Goal: Task Accomplishment & Management: Complete application form

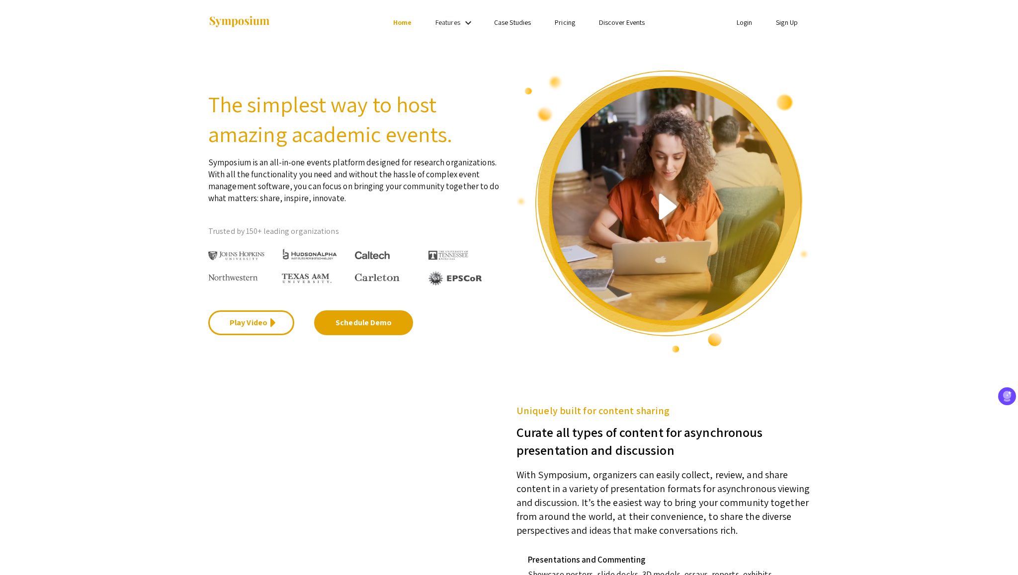
click at [788, 27] on li "Sign Up" at bounding box center [787, 22] width 46 height 12
click at [786, 25] on link "Sign Up" at bounding box center [787, 22] width 22 height 9
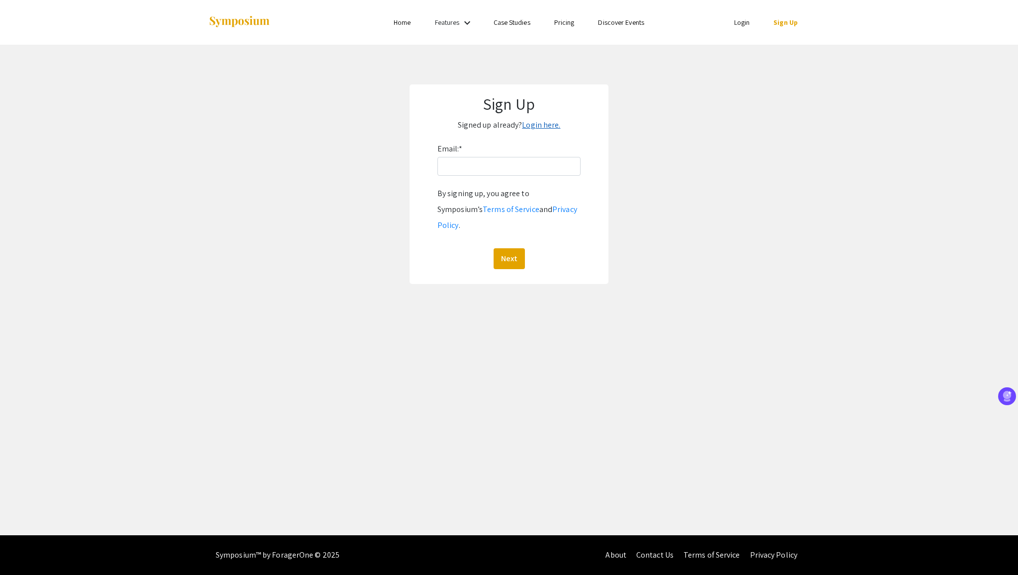
click at [537, 126] on link "Login here." at bounding box center [541, 125] width 38 height 10
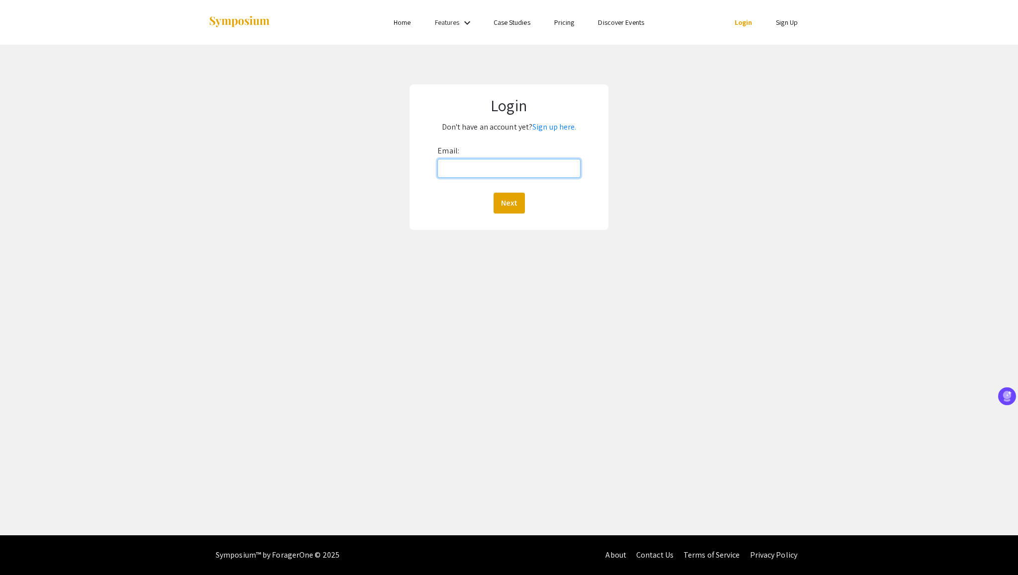
click at [480, 162] on input "Email:" at bounding box center [508, 168] width 143 height 19
click at [494, 169] on input "lsameer@andrew.cmu.edu" at bounding box center [508, 168] width 143 height 19
type input "[EMAIL_ADDRESS][DOMAIN_NAME]"
click at [506, 198] on button "Next" at bounding box center [508, 203] width 31 height 21
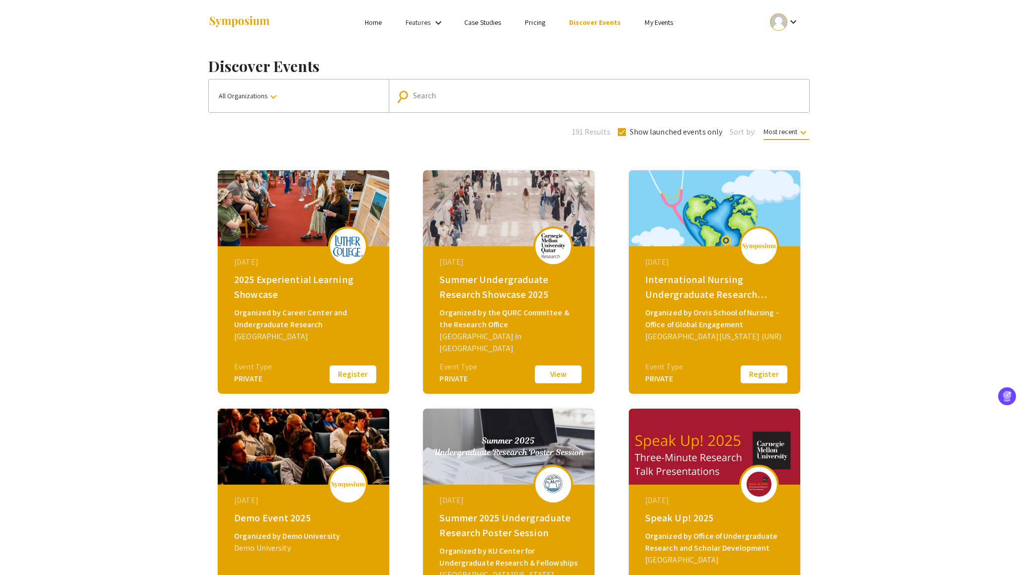
click at [555, 379] on button "View" at bounding box center [558, 374] width 50 height 21
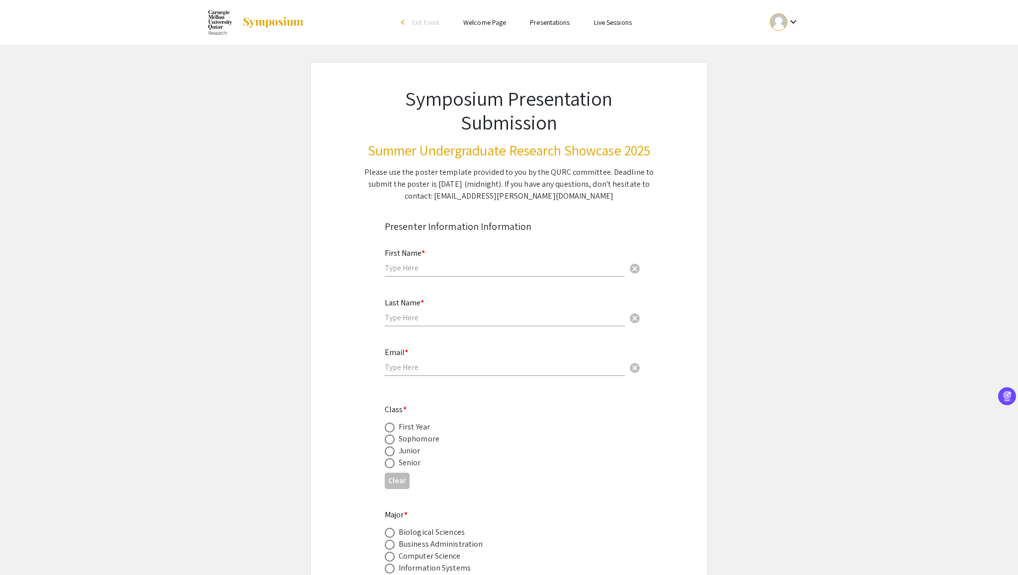
click at [420, 275] on div "First Name * cancel" at bounding box center [505, 258] width 240 height 38
type input "Laiba"
click at [425, 318] on input "text" at bounding box center [505, 318] width 240 height 10
type input "Sameer"
click at [414, 370] on input "email" at bounding box center [505, 367] width 240 height 10
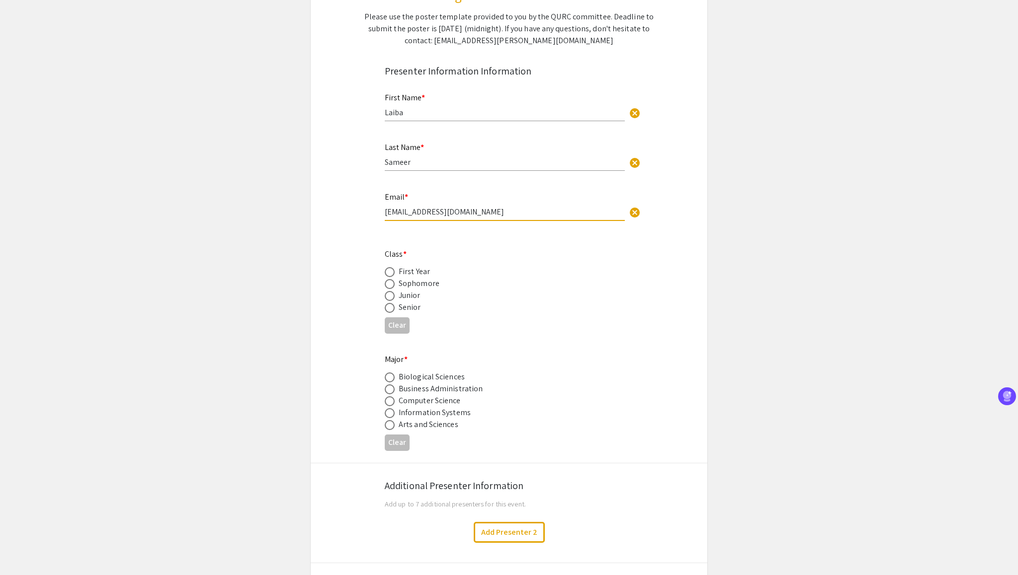
scroll to position [174, 0]
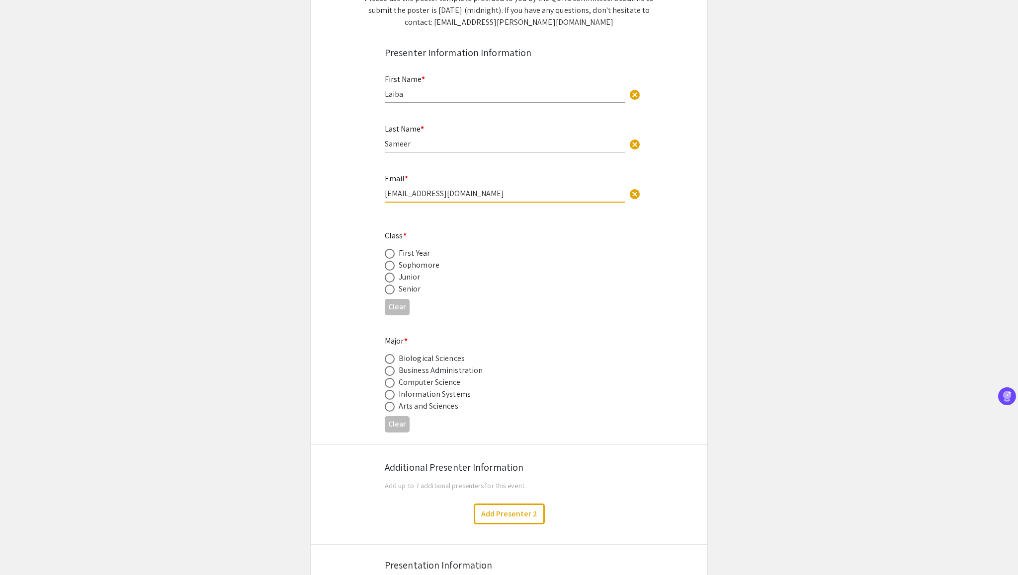
type input "[EMAIL_ADDRESS][DOMAIN_NAME]"
click at [400, 276] on div "Junior" at bounding box center [410, 277] width 22 height 12
click at [387, 280] on span at bounding box center [390, 278] width 10 height 10
click at [387, 280] on input "radio" at bounding box center [390, 278] width 10 height 10
radio input "true"
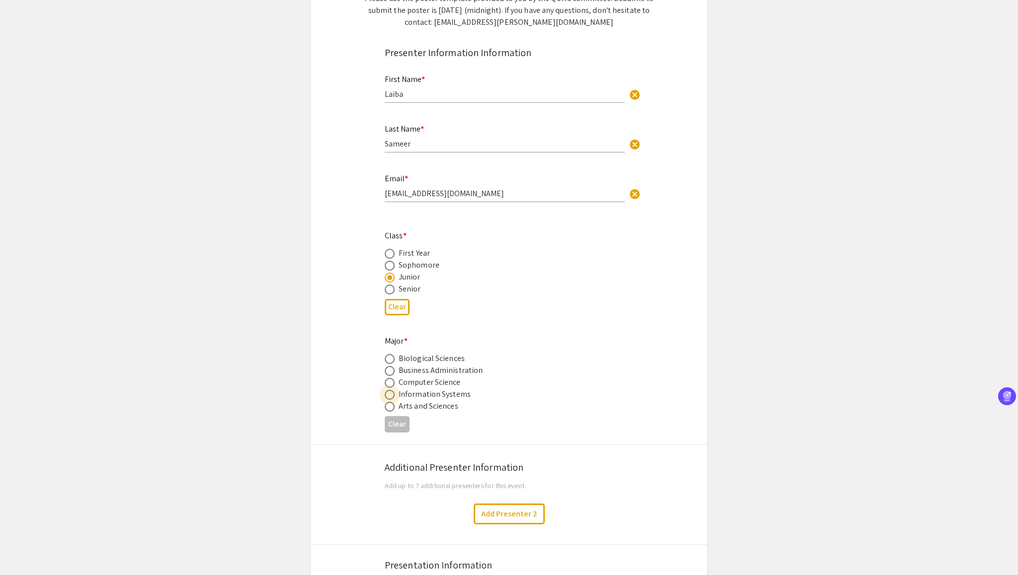
click at [390, 393] on span at bounding box center [390, 395] width 10 height 10
click at [390, 393] on input "radio" at bounding box center [390, 395] width 10 height 10
radio input "true"
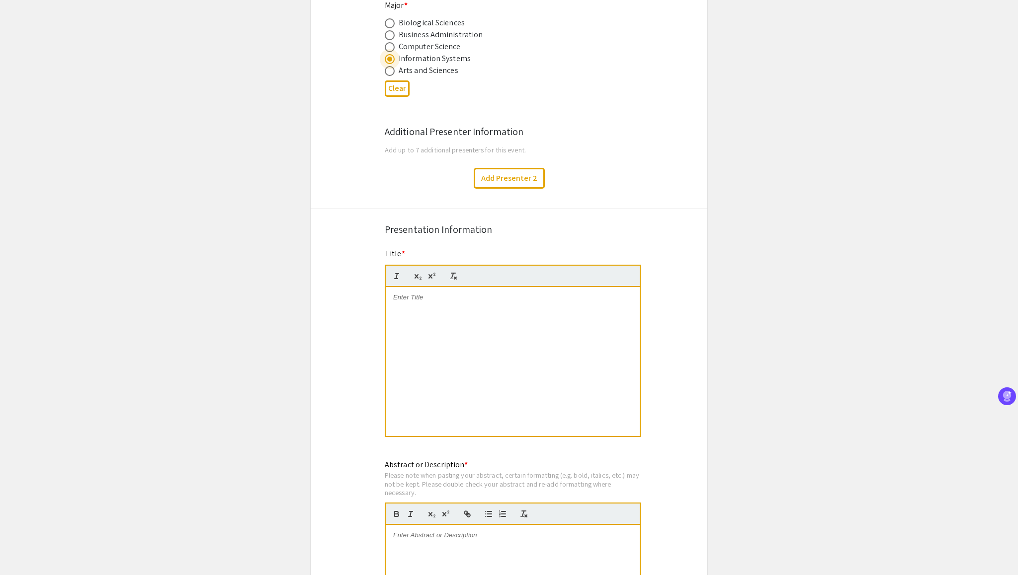
scroll to position [512, 0]
click at [460, 317] on div at bounding box center [513, 359] width 254 height 149
click at [457, 349] on div "Designing Inclusive AI: A Developer Framework for Fair, Accessible Educational …" at bounding box center [513, 359] width 254 height 149
click at [434, 338] on div "Designing Inclusive AI: A Developer Framework for Fair, Accessible Educational …" at bounding box center [513, 359] width 254 height 149
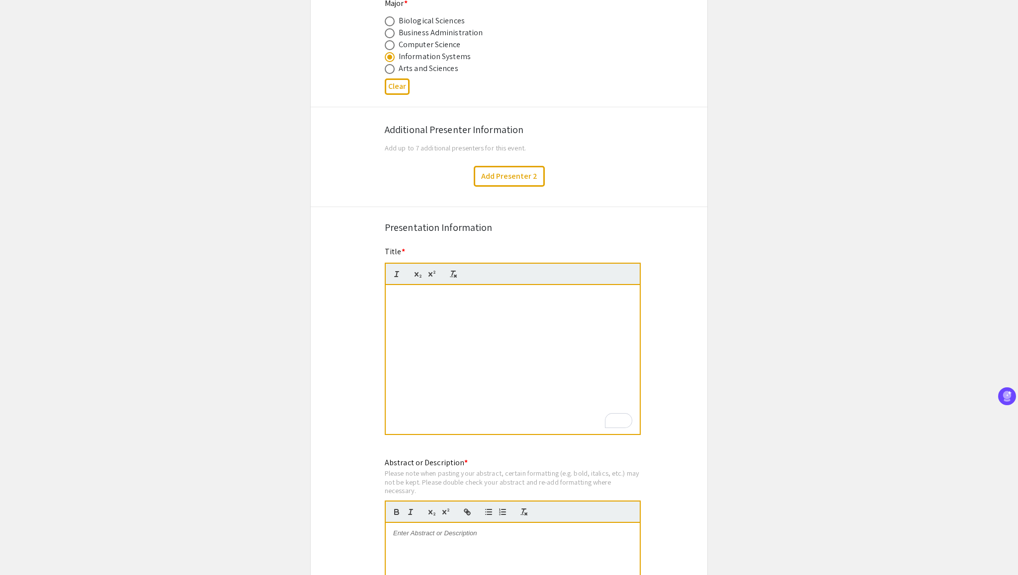
click at [425, 302] on p "Designing Inclusive AI: A Developer Framework for Fair, Accessible Educational …" at bounding box center [512, 300] width 239 height 18
click at [599, 332] on div "Designing Inclusive AI: A Developer Framework for Fair, Accessible Educational …" at bounding box center [513, 359] width 254 height 149
click at [728, 310] on app-submissions "Symposium Presentation Submission Summer Undergraduate Research Showcase 2025 P…" at bounding box center [509, 351] width 1018 height 1602
click at [459, 310] on p "Designing Inclusive AI: A Developer Framework for Fair, Accessible Educational …" at bounding box center [512, 300] width 239 height 18
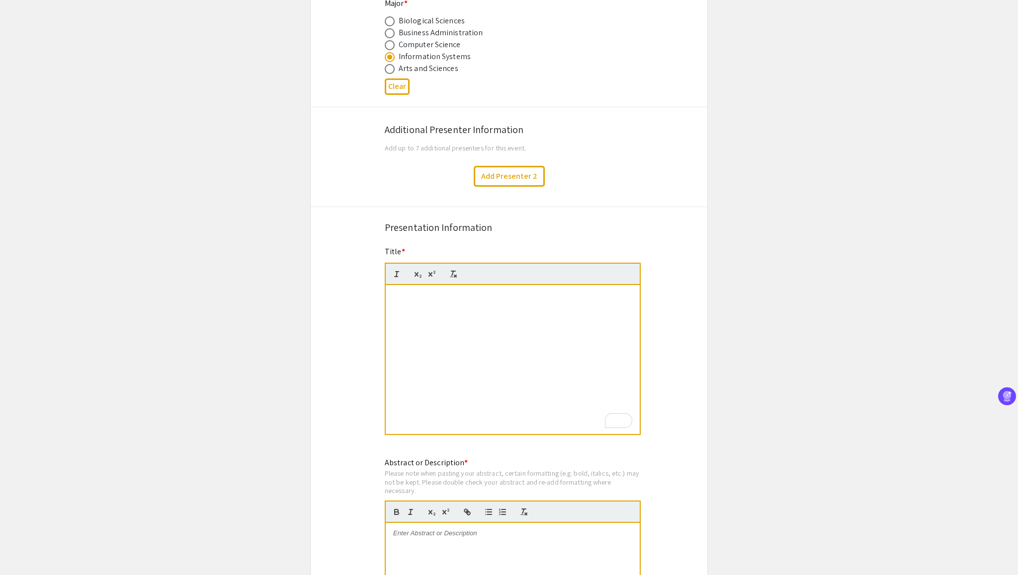
click at [450, 327] on div "Designing Inclusive AI: A Developer Framework for Fair, Accessible Educational …" at bounding box center [513, 359] width 254 height 149
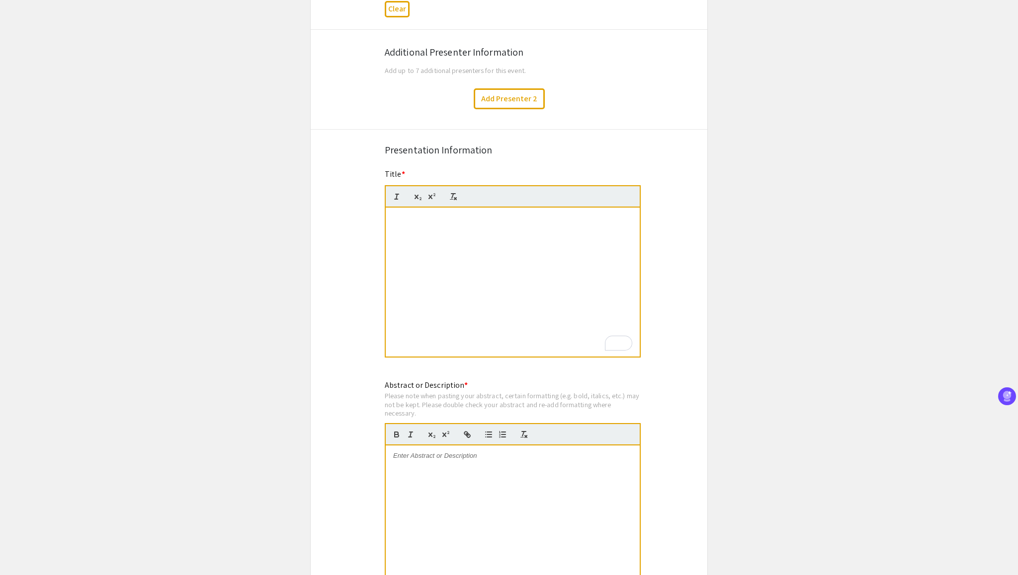
scroll to position [591, 0]
click at [474, 251] on div "Designing Inclusive AI: A Developer Framework for Fair, Accessible Educational …" at bounding box center [513, 280] width 254 height 149
click at [744, 305] on app-submissions "Symposium Presentation Submission Summer Undergraduate Research Showcase 2025 P…" at bounding box center [509, 272] width 1018 height 1602
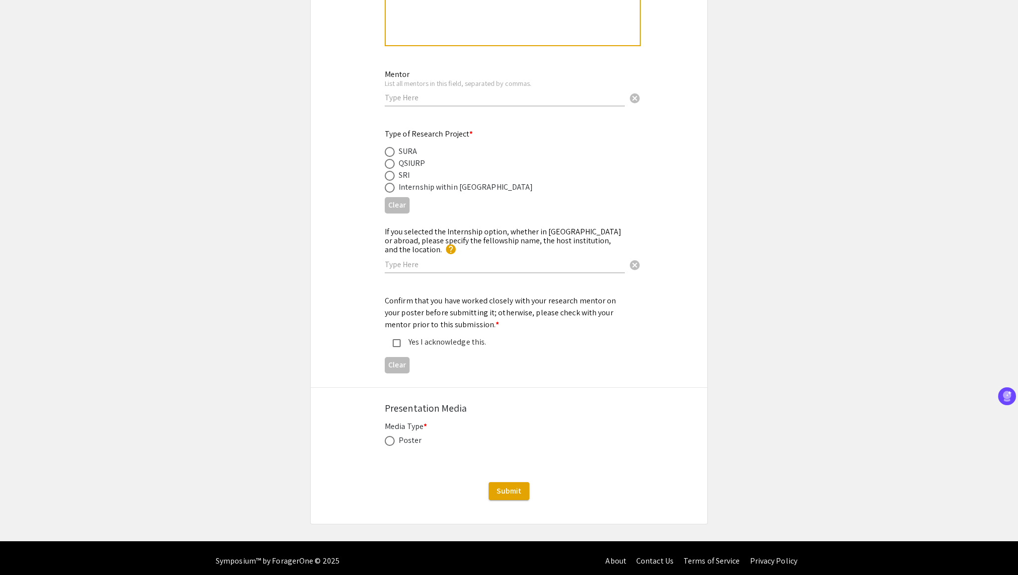
scroll to position [527, 0]
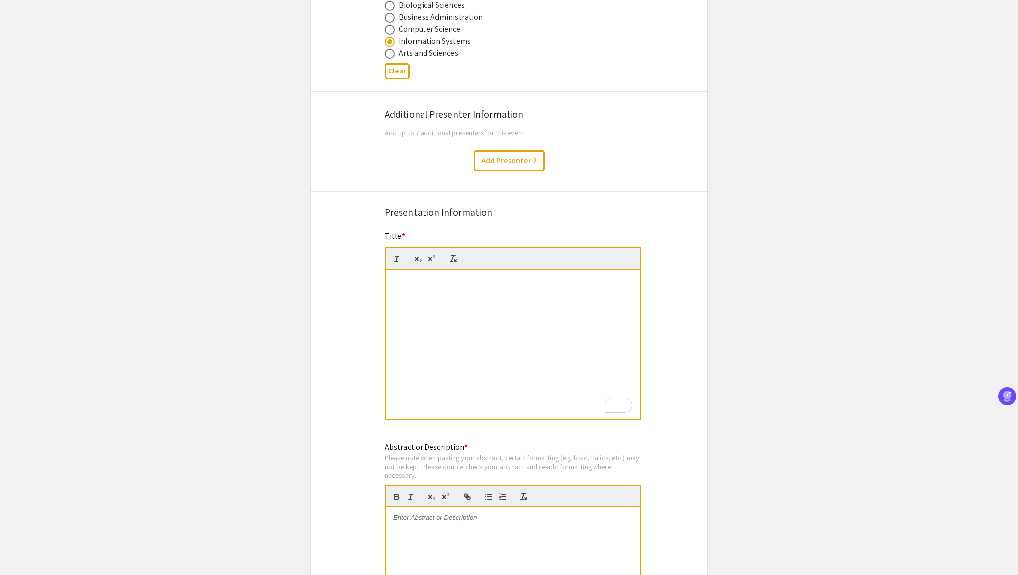
click at [425, 303] on div "Designing Inclusive AI: A Developer Framework for Fair, Accessible Educational …" at bounding box center [513, 344] width 254 height 149
click at [395, 234] on mat-label "Title *" at bounding box center [395, 236] width 20 height 10
click at [616, 409] on div "Rewrite with Grammarly" at bounding box center [612, 405] width 11 height 11
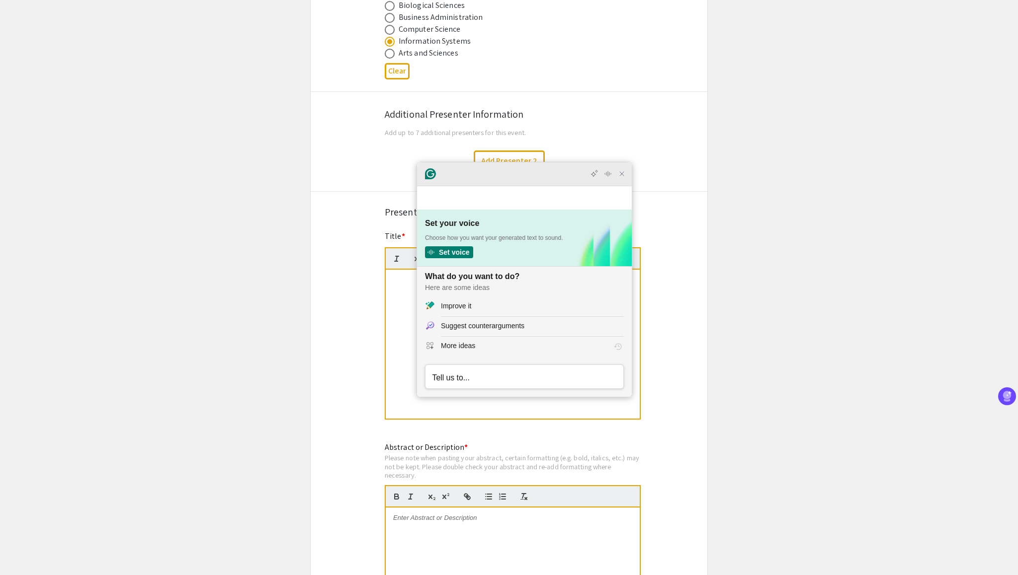
click at [624, 178] on icon "Close Grammarly Assistant" at bounding box center [622, 174] width 8 height 8
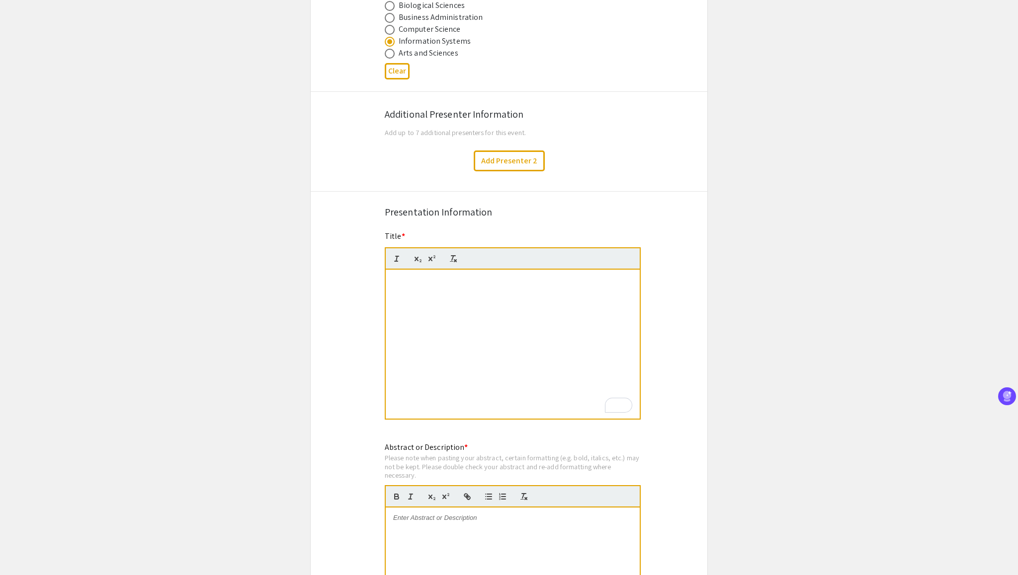
click at [391, 310] on div "Designing Inclusive AI: A Developer Framework for Fair, Accessible Educational …" at bounding box center [513, 344] width 254 height 149
click at [453, 277] on p "Designing Inclusive AI: A Developer Framework for Fair, Accessible Educational …" at bounding box center [512, 289] width 239 height 27
click at [453, 261] on icon "button" at bounding box center [453, 258] width 9 height 9
click at [456, 260] on icon "button" at bounding box center [453, 258] width 9 height 9
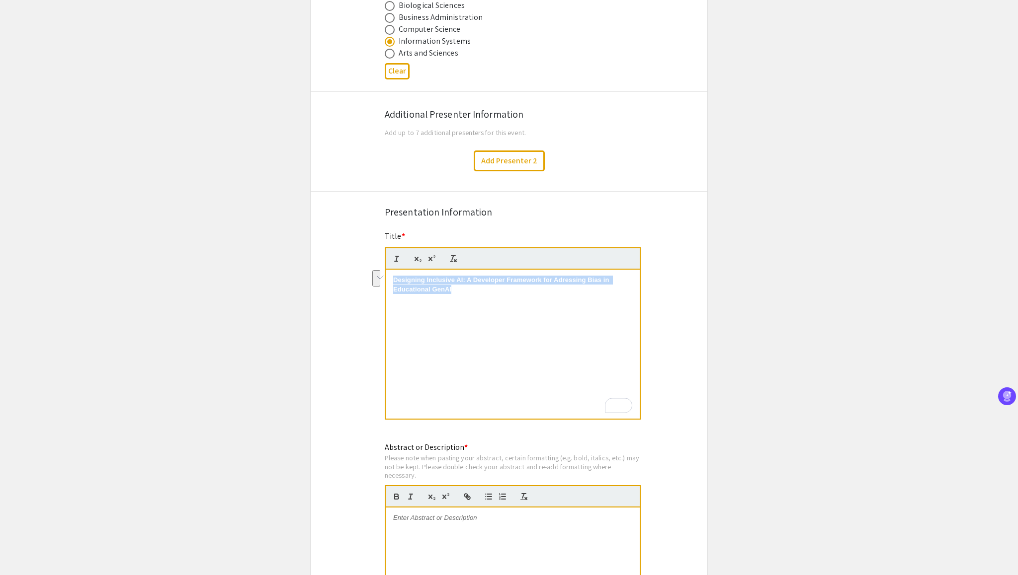
drag, startPoint x: 470, startPoint y: 298, endPoint x: 385, endPoint y: 274, distance: 88.4
click at [385, 274] on div "Designing Inclusive AI: A Developer Framework for Adressing Bias in Educational…" at bounding box center [513, 345] width 256 height 150
copy p "Designing Inclusive AI: A Developer Framework for Adressing Bias in Educational…"
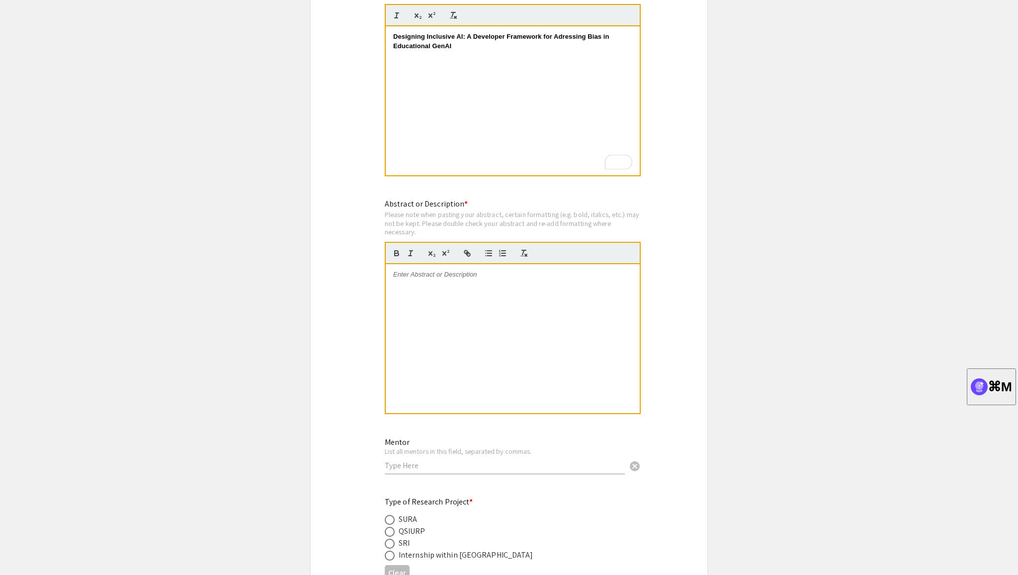
scroll to position [771, 0]
click at [455, 293] on div at bounding box center [513, 338] width 254 height 149
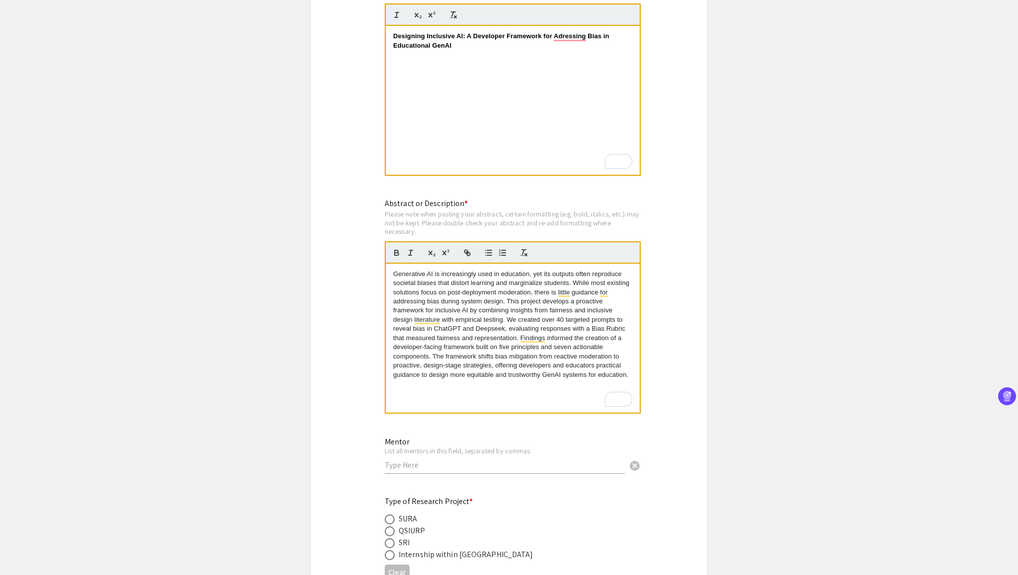
click at [819, 385] on app-submissions "Symposium Presentation Submission Summer Undergraduate Research Showcase 2025 P…" at bounding box center [509, 92] width 1018 height 1602
click at [508, 304] on p "Generative AI is increasingly used in education, yet its outputs often reproduc…" at bounding box center [512, 325] width 239 height 110
click at [483, 358] on p "This project develops a proactive framework for inclusive AI by combining insig…" at bounding box center [512, 347] width 239 height 82
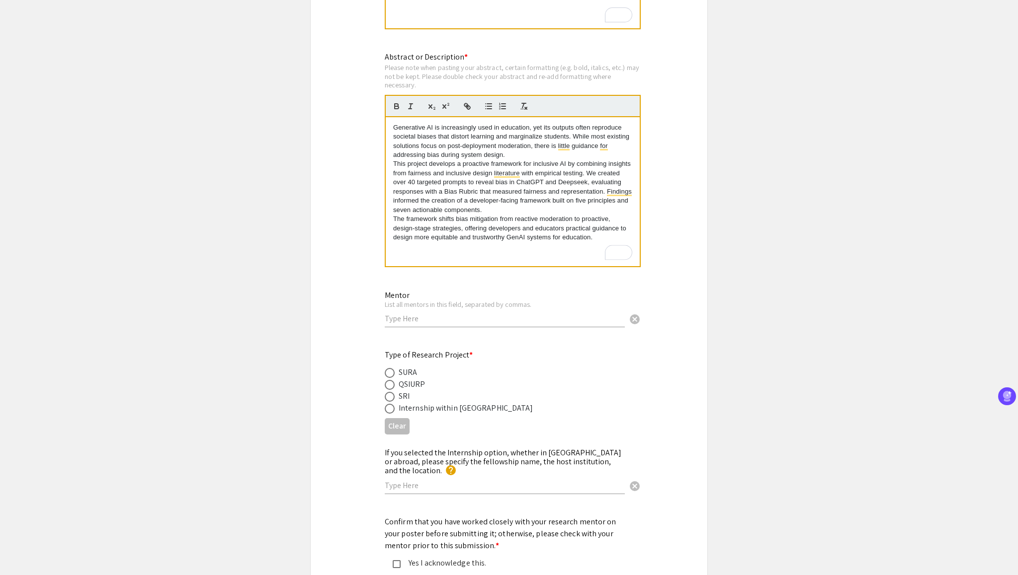
scroll to position [919, 0]
click at [418, 319] on input "text" at bounding box center [505, 317] width 240 height 10
type input "[PERSON_NAME]"
click at [391, 384] on span at bounding box center [390, 384] width 10 height 10
click at [391, 384] on input "radio" at bounding box center [390, 384] width 10 height 10
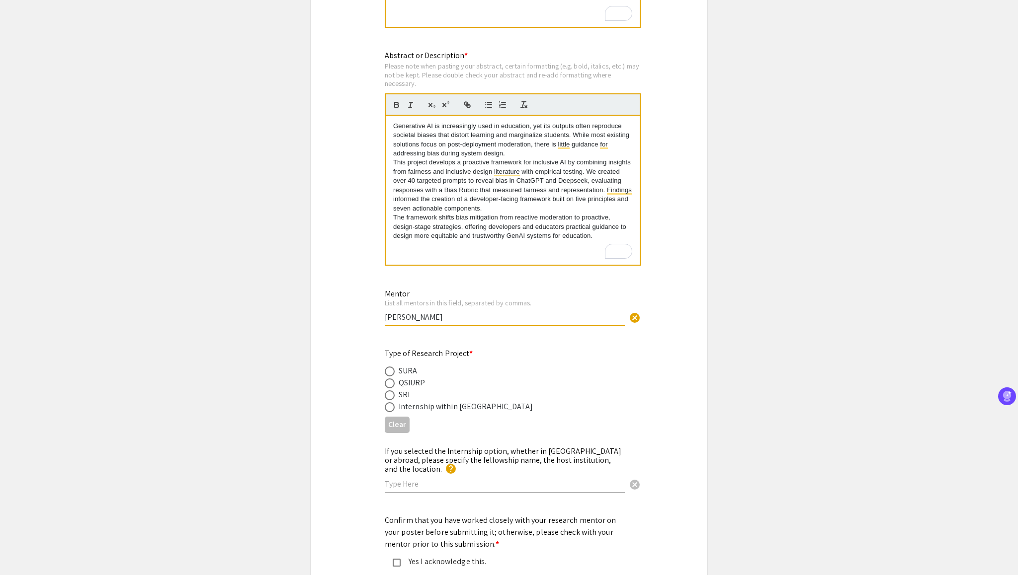
radio input "true"
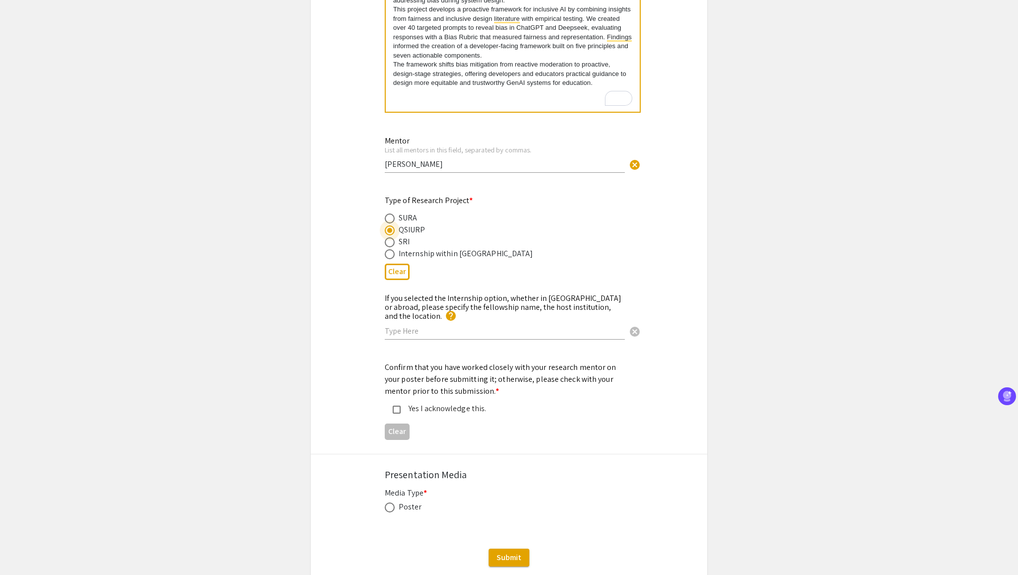
scroll to position [1074, 0]
click at [397, 401] on div "Yes I acknowledge this." at bounding box center [501, 407] width 233 height 12
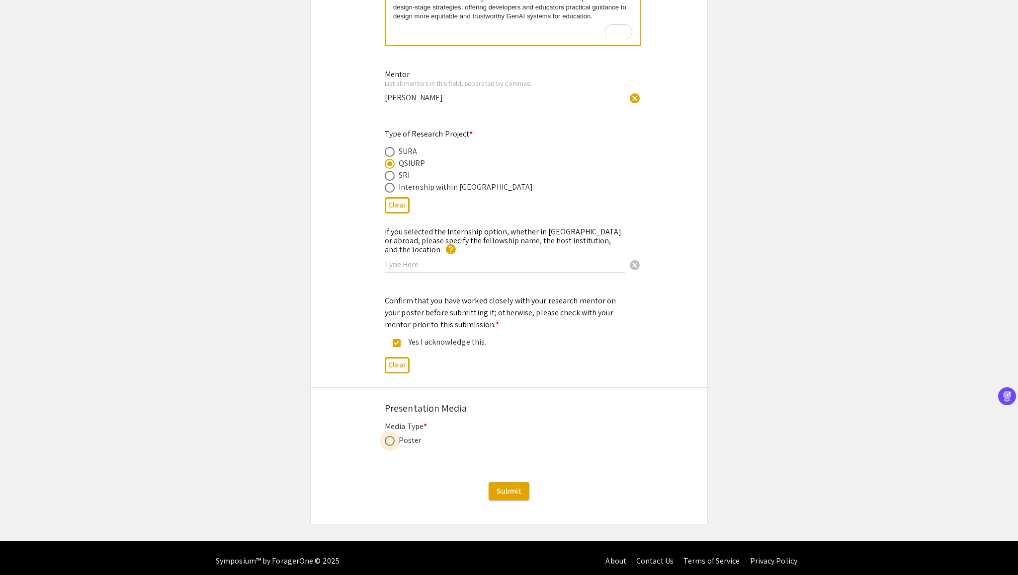
click at [395, 436] on label at bounding box center [392, 441] width 14 height 10
click at [395, 436] on input "radio" at bounding box center [390, 441] width 10 height 10
radio input "true"
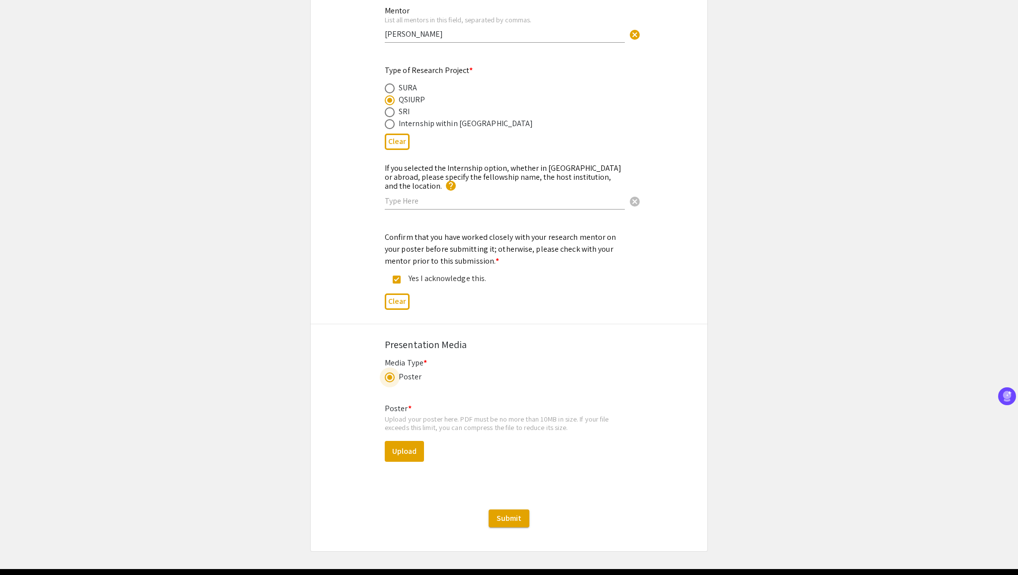
scroll to position [1230, 0]
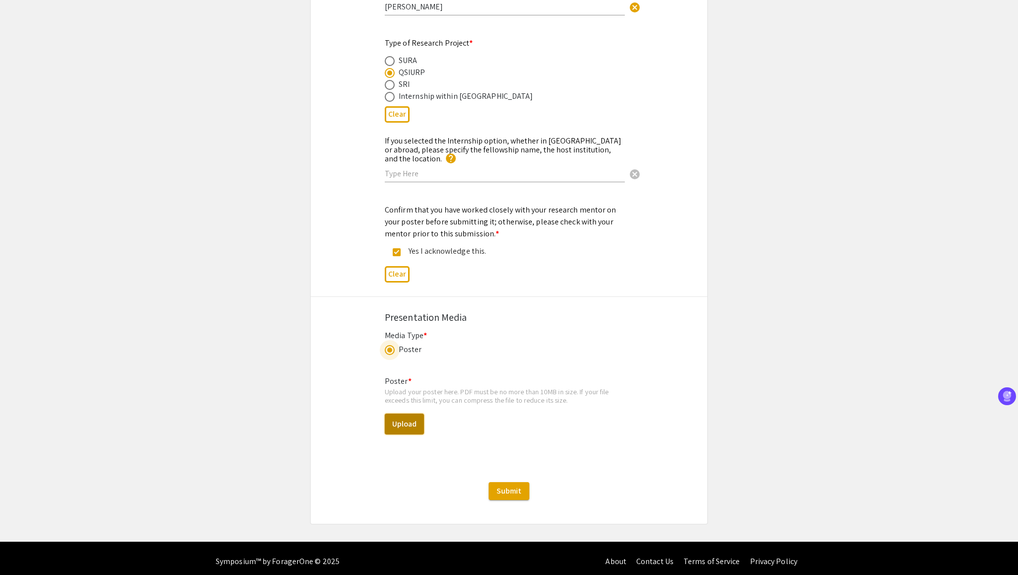
click at [406, 420] on button "Upload" at bounding box center [404, 424] width 39 height 21
click at [400, 414] on button "Upload" at bounding box center [404, 424] width 39 height 21
click at [404, 420] on button "Upload" at bounding box center [404, 424] width 39 height 21
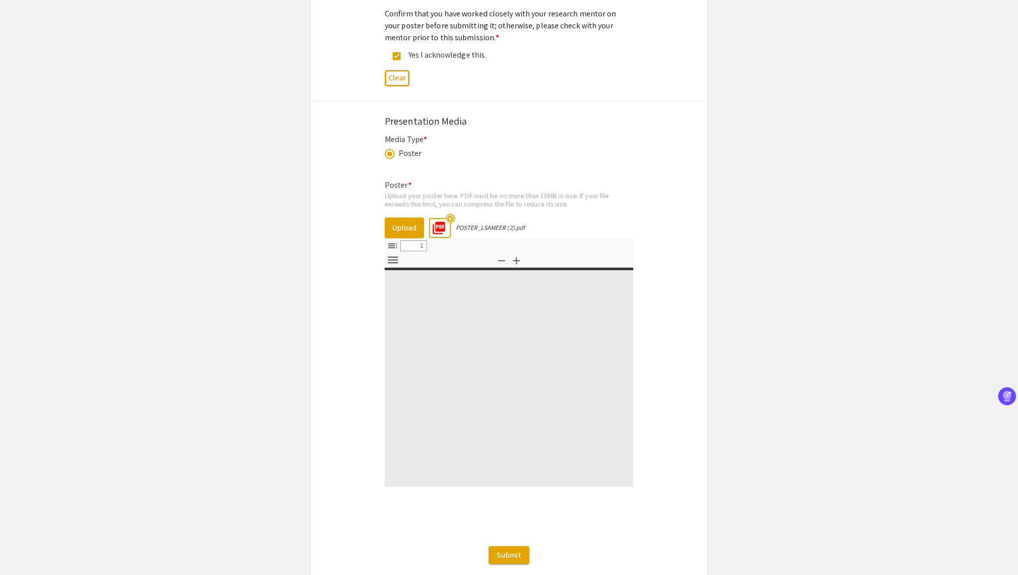
scroll to position [1490, 0]
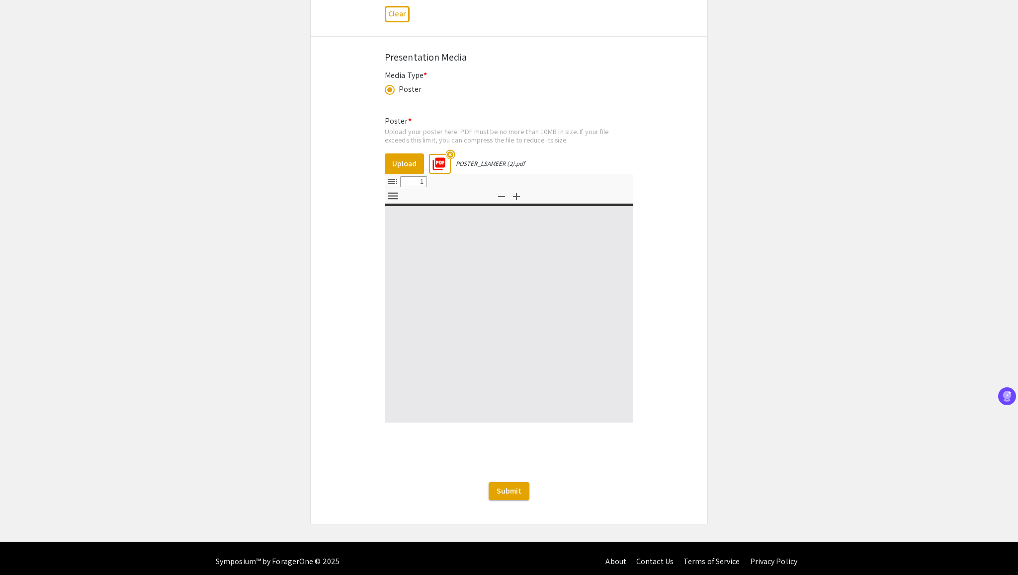
select select "custom"
type input "0"
select select "custom"
type input "1"
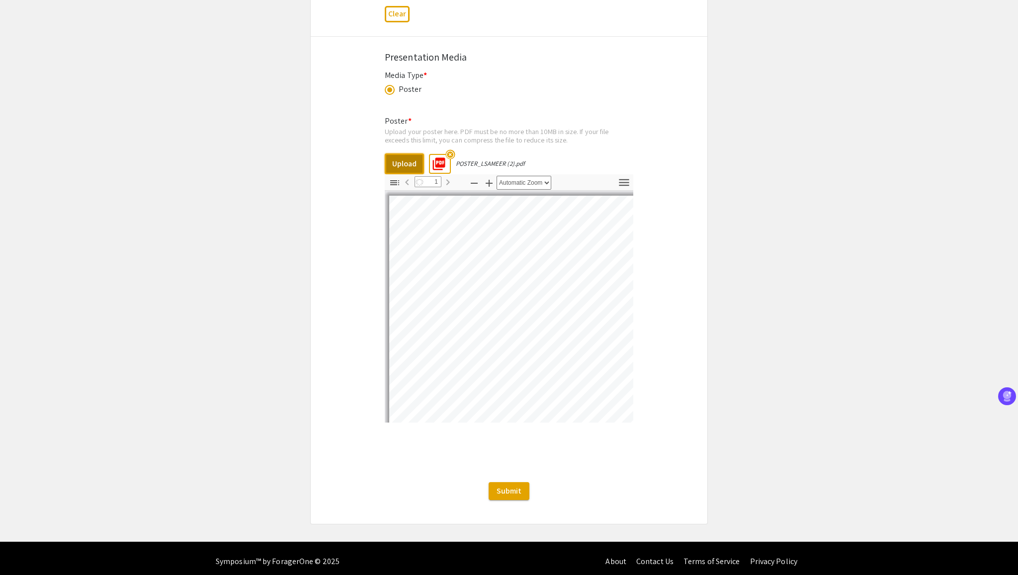
select select "auto"
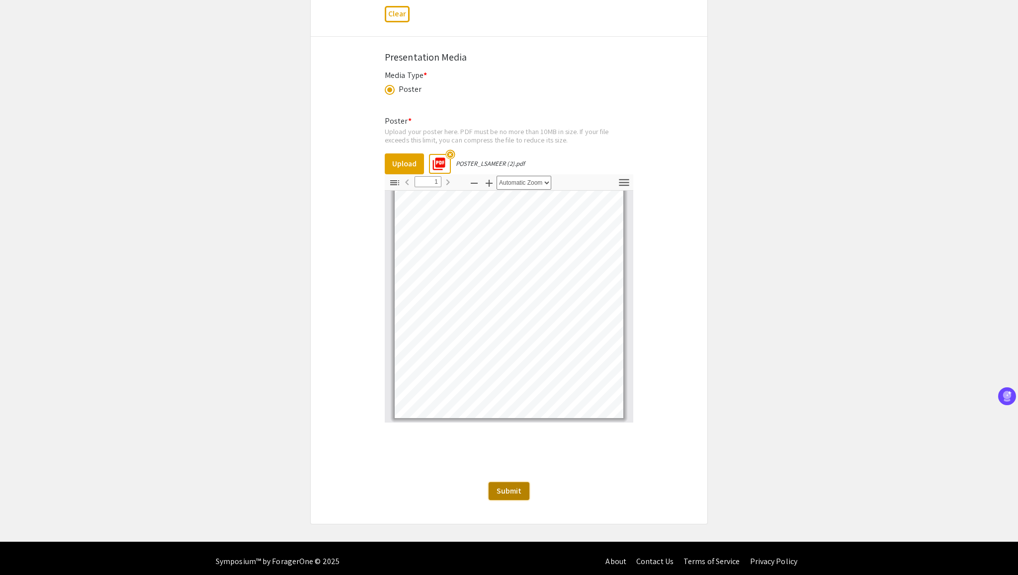
click at [514, 483] on button "Submit" at bounding box center [508, 492] width 41 height 18
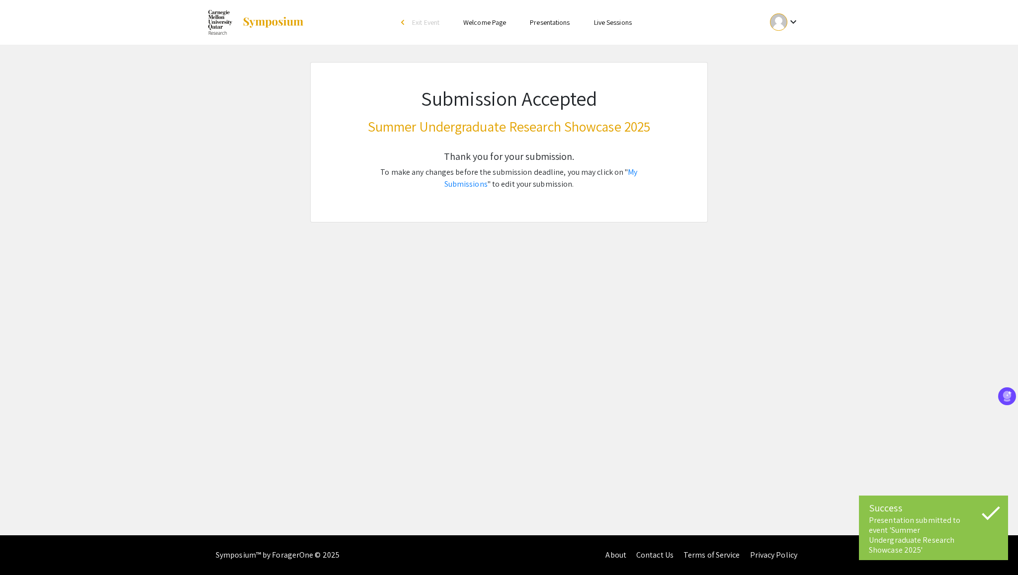
scroll to position [0, 0]
